Goal: Find specific page/section: Find specific page/section

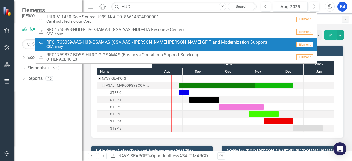
click at [83, 46] on small "GSA-ebuy" at bounding box center [156, 47] width 221 height 4
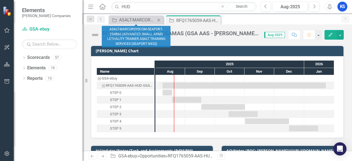
click at [160, 20] on icon "Close" at bounding box center [159, 20] width 6 height 4
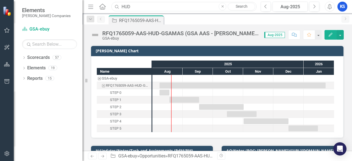
drag, startPoint x: 137, startPoint y: 8, endPoint x: 98, endPoint y: 7, distance: 39.1
click at [98, 7] on div "Menu Home Search HUD Close Search" at bounding box center [171, 6] width 169 height 10
type input "BOSS"
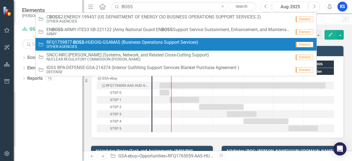
click at [101, 45] on small "OTHER AGENCIES" at bounding box center [122, 47] width 152 height 4
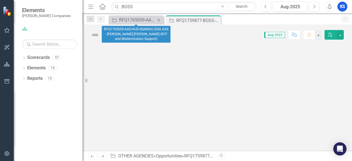
click at [160, 20] on icon "Close" at bounding box center [159, 20] width 6 height 4
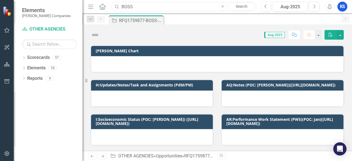
drag, startPoint x: 141, startPoint y: 2, endPoint x: 111, endPoint y: 6, distance: 29.7
click at [112, 6] on input "BOSS" at bounding box center [183, 7] width 145 height 10
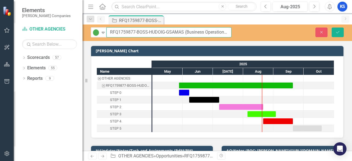
click at [176, 33] on input "RFQ1759877-BOSS-HUDOIG-GSAMAS (Business Operations Support Services)" at bounding box center [168, 32] width 125 height 10
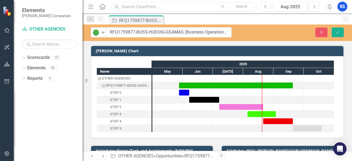
click at [141, 10] on input "text" at bounding box center [183, 7] width 145 height 10
type input "FOBO"
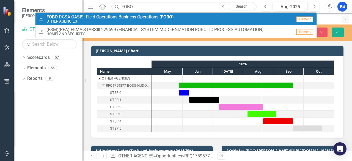
click at [92, 20] on small "OTHER AGENCIES" at bounding box center [109, 21] width 127 height 4
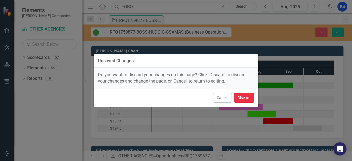
click at [240, 97] on button "Discard" at bounding box center [244, 98] width 20 height 10
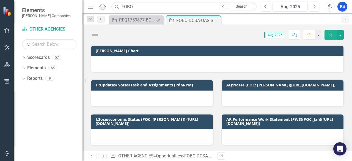
click at [159, 21] on icon "Close" at bounding box center [159, 20] width 6 height 4
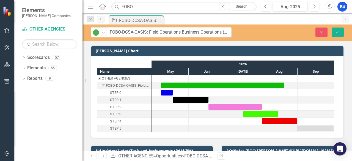
click at [136, 32] on input "FOBO-DCSA-OASIS: Field Operations Business Operations (FOBO)" at bounding box center [168, 32] width 125 height 10
